Goal: Information Seeking & Learning: Learn about a topic

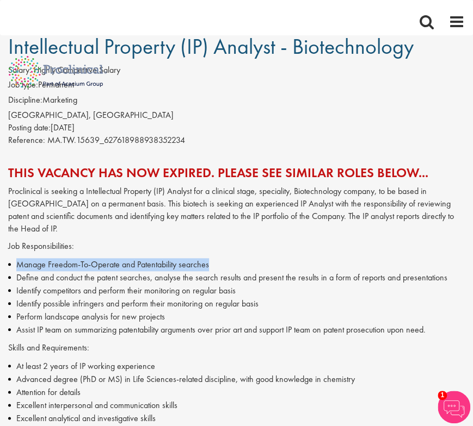
drag, startPoint x: 210, startPoint y: 267, endPoint x: 18, endPoint y: 267, distance: 191.4
click at [18, 267] on li "Manage Freedom-To-Operate and Patentability searches" at bounding box center [236, 264] width 456 height 13
copy li "Manage Freedom-To-Operate and Patentability searches"
drag, startPoint x: 157, startPoint y: 255, endPoint x: 164, endPoint y: 253, distance: 7.9
click at [157, 255] on div "Proclinical is seeking a Intellectual Property (IP) Analyst for a clinical stag…" at bounding box center [236, 401] width 456 height 433
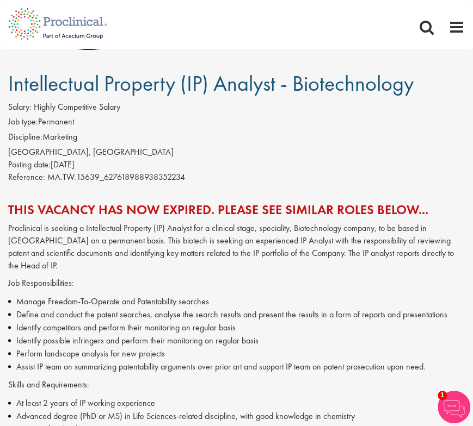
scroll to position [163, 0]
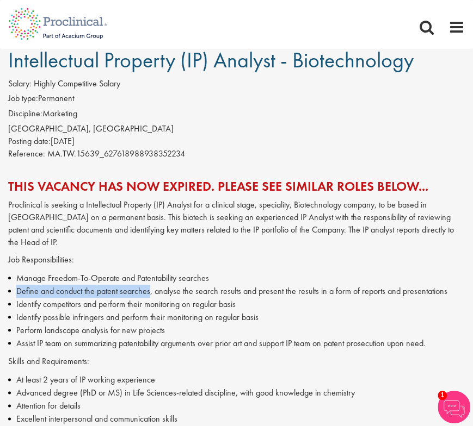
drag, startPoint x: 149, startPoint y: 291, endPoint x: 18, endPoint y: 294, distance: 130.5
click at [18, 294] on li "Define and conduct the patent searches, analyse the search results and present …" at bounding box center [236, 291] width 456 height 13
copy li "Define and conduct the patent searches"
click at [224, 323] on li "Identify possible infringers and perform their monitoring on regular basis" at bounding box center [236, 317] width 456 height 13
click at [169, 329] on li "Perform landscape analysis for new projects" at bounding box center [236, 330] width 456 height 13
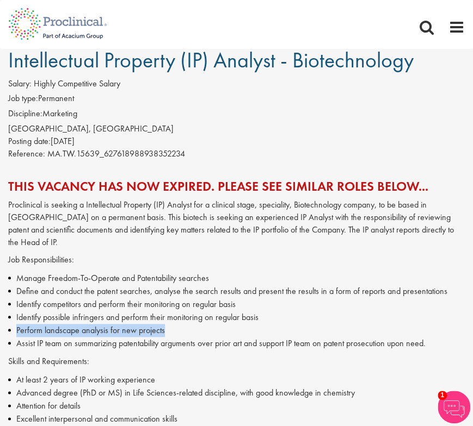
drag, startPoint x: 166, startPoint y: 332, endPoint x: 17, endPoint y: 334, distance: 149.0
click at [17, 334] on li "Perform landscape analysis for new projects" at bounding box center [236, 330] width 456 height 13
copy li "Perform landscape analysis for new projects"
click at [175, 316] on li "Identify possible infringers and perform their monitoring on regular basis" at bounding box center [236, 317] width 456 height 13
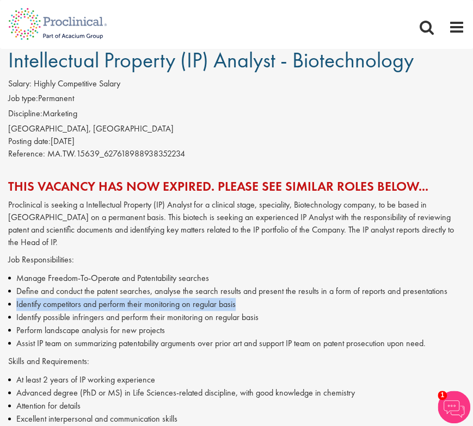
drag, startPoint x: 241, startPoint y: 305, endPoint x: 14, endPoint y: 303, distance: 226.7
click at [14, 303] on li "Identify competitors and perform their monitoring on regular basis" at bounding box center [236, 304] width 456 height 13
copy li "Identify competitors and perform their monitoring on regular basis"
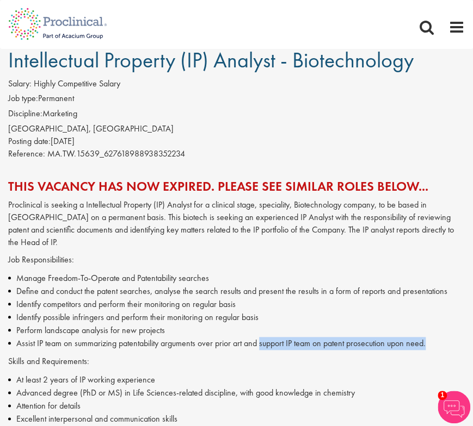
drag, startPoint x: 262, startPoint y: 344, endPoint x: 432, endPoint y: 343, distance: 169.7
click at [432, 343] on li "Assist IP team on summarizing patentability arguments over prior art and suppor…" at bounding box center [236, 343] width 456 height 13
copy li "support IP team on patent prosecution upon need."
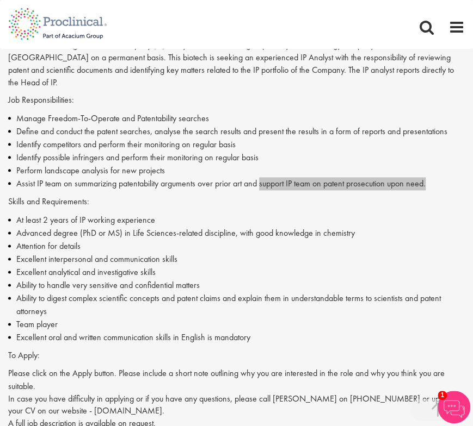
scroll to position [326, 0]
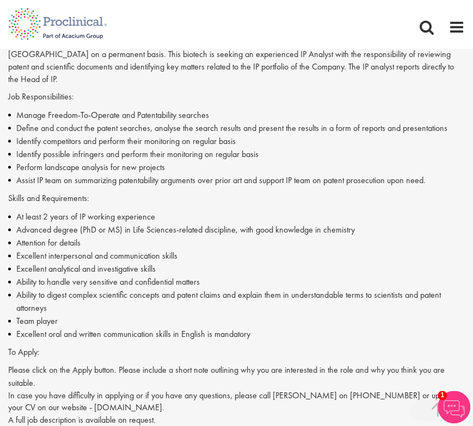
click at [35, 231] on li "Advanced degree (PhD or MS) in Life Sciences-related discipline, with good know…" at bounding box center [236, 229] width 456 height 13
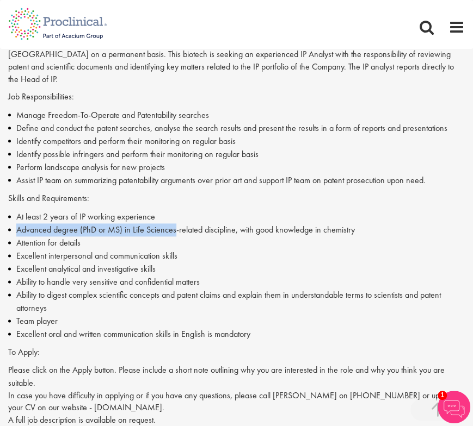
drag, startPoint x: 174, startPoint y: 231, endPoint x: 18, endPoint y: 234, distance: 156.1
click at [18, 234] on li "Advanced degree (PhD or MS) in Life Sciences-related discipline, with good know…" at bounding box center [236, 229] width 456 height 13
